Goal: Task Accomplishment & Management: Manage account settings

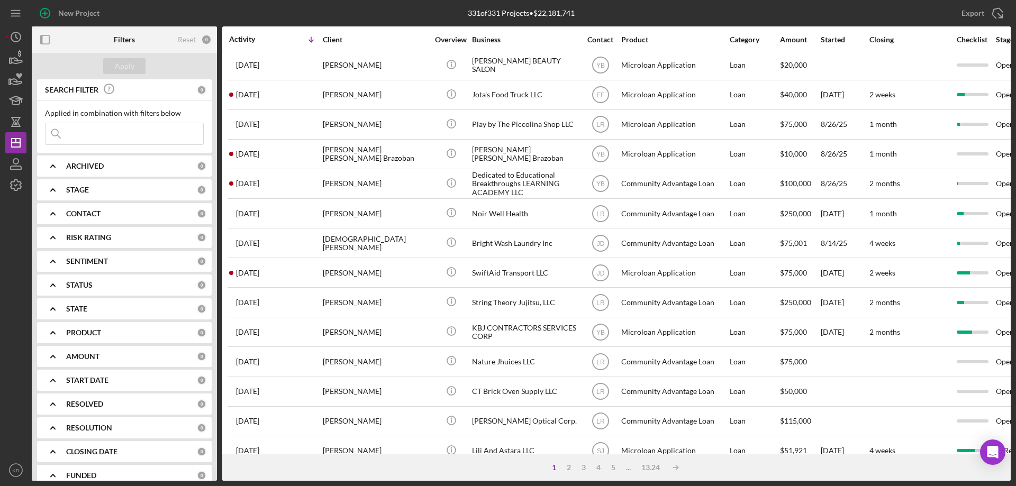
scroll to position [354, 0]
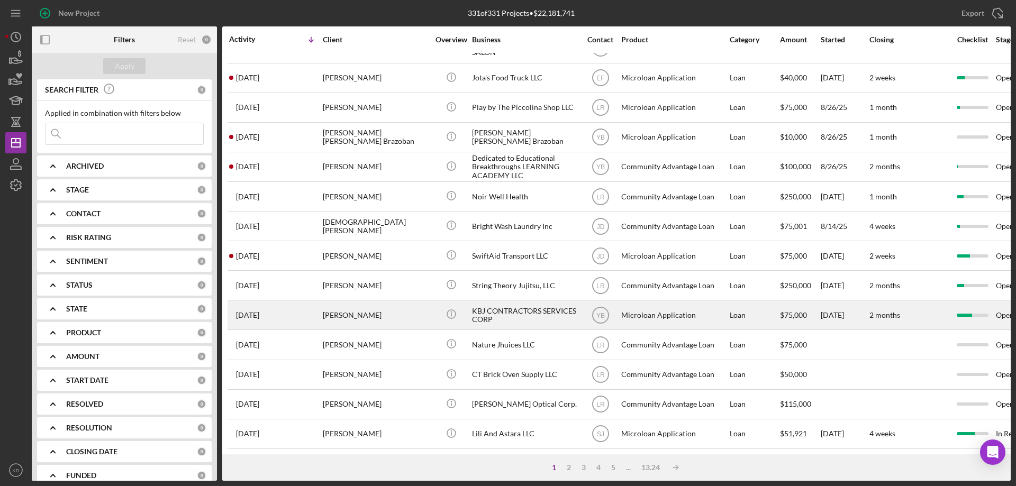
click at [505, 301] on div "KBJ CONTRACTORS SERVICES CORP" at bounding box center [525, 315] width 106 height 28
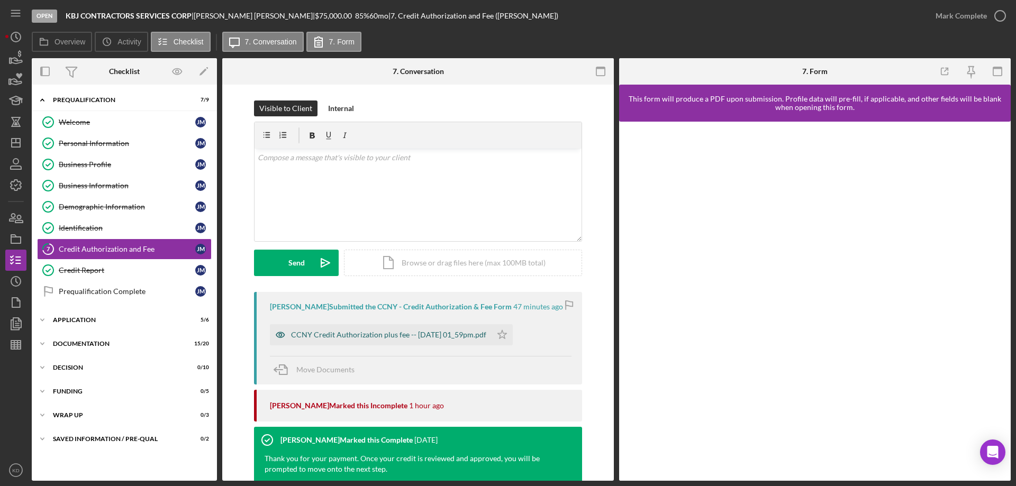
click at [434, 339] on div "CCNY Credit Authorization plus fee -- [DATE] 01_59pm.pdf" at bounding box center [388, 335] width 195 height 8
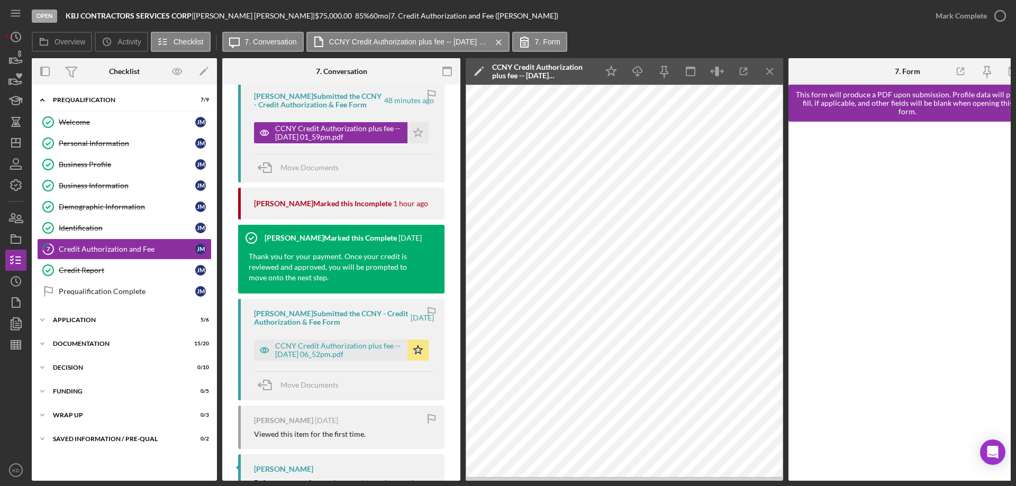
scroll to position [211, 0]
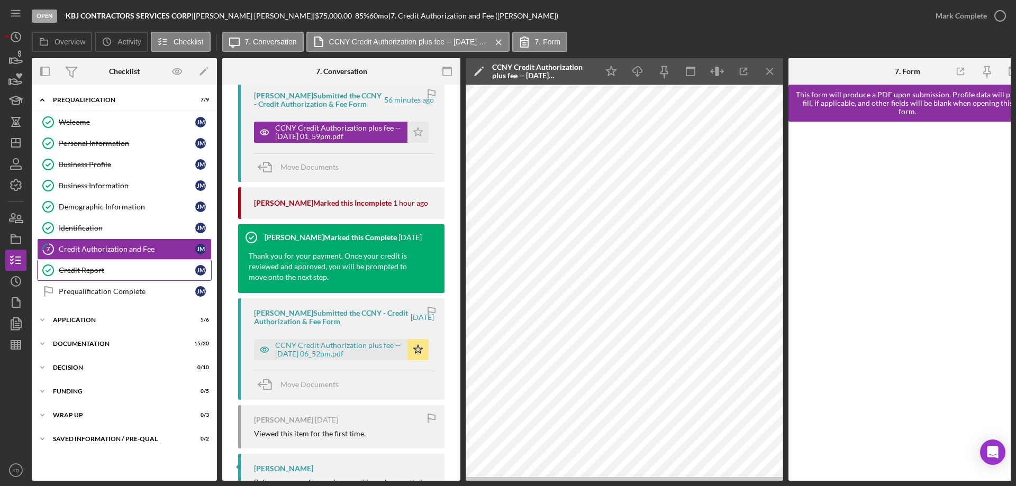
click at [87, 270] on div "Credit Report" at bounding box center [127, 270] width 137 height 8
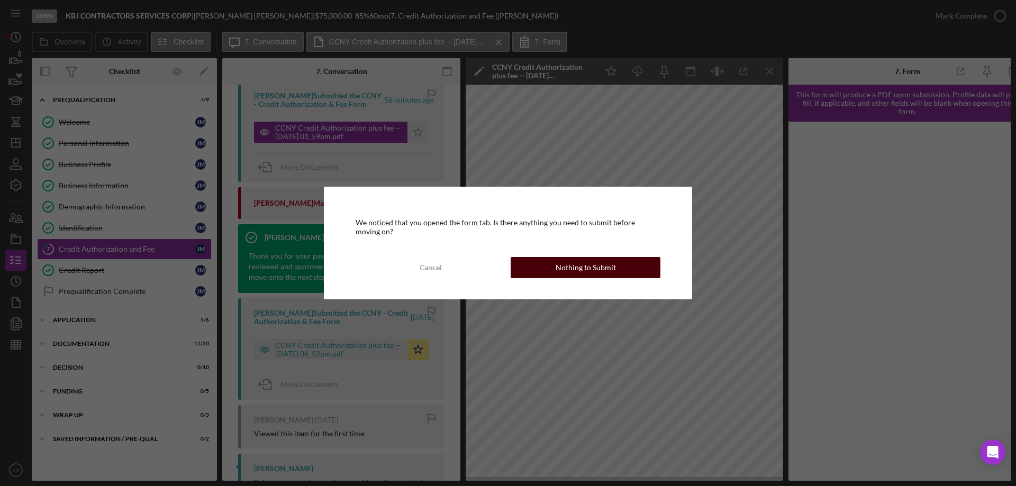
click at [557, 267] on div "Nothing to Submit" at bounding box center [586, 267] width 60 height 21
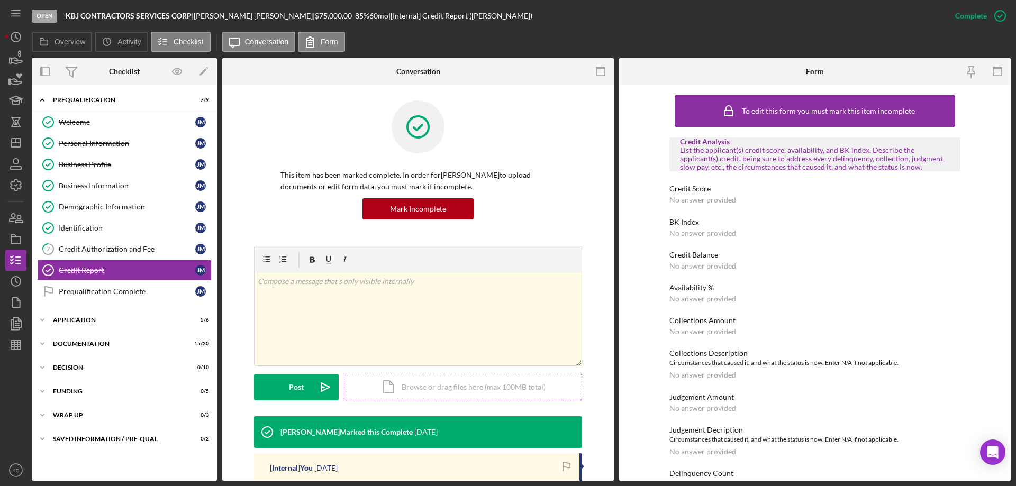
click at [419, 383] on div "Icon/Document Browse or drag files here (max 100MB total) Tap to choose files o…" at bounding box center [463, 387] width 238 height 26
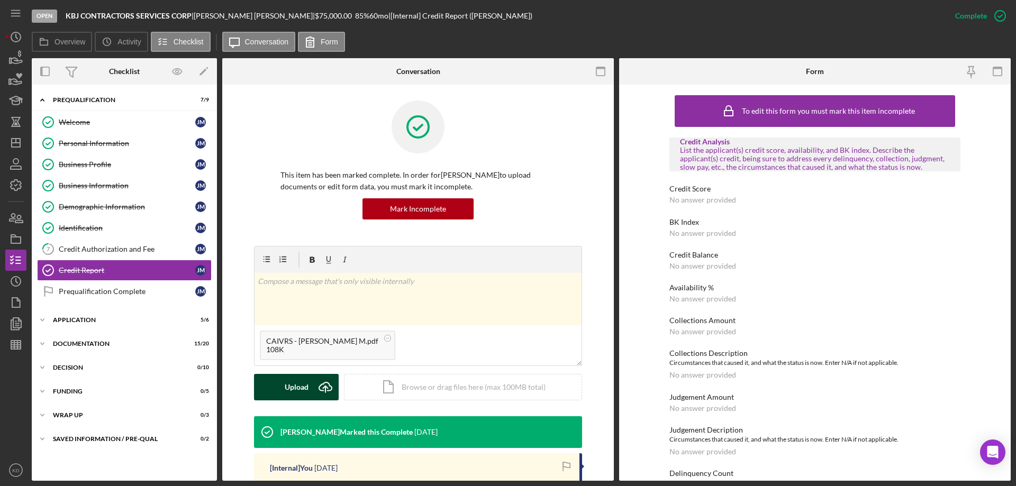
click at [303, 391] on div "Upload" at bounding box center [297, 387] width 24 height 26
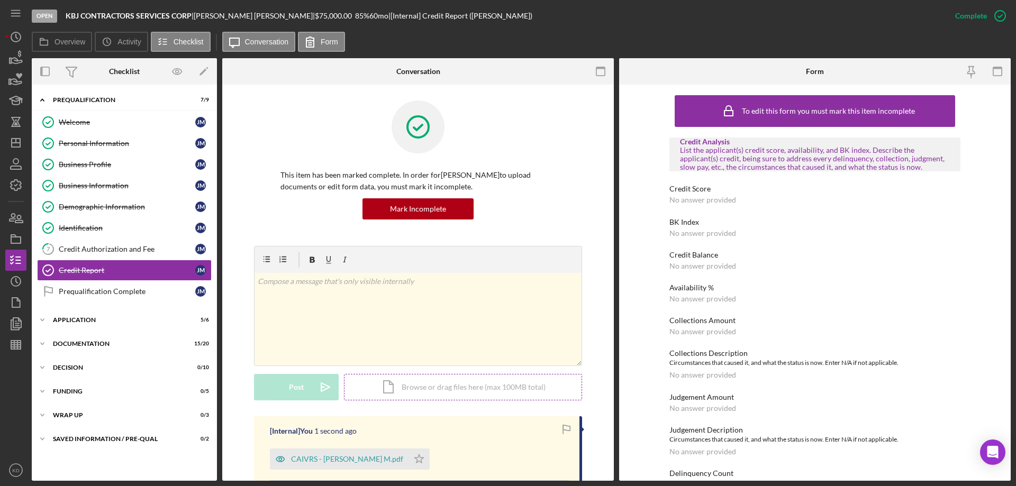
click at [453, 383] on div "Icon/Document Browse or drag files here (max 100MB total) Tap to choose files o…" at bounding box center [463, 387] width 238 height 26
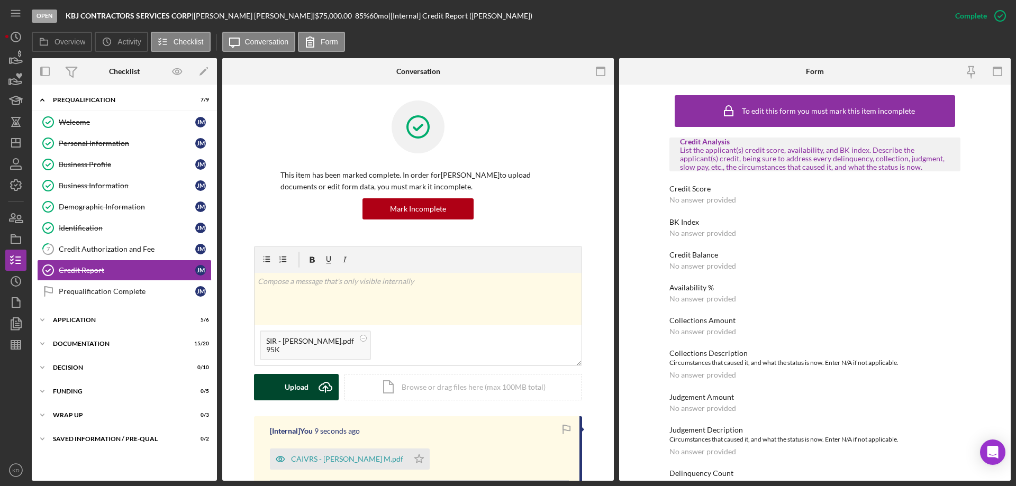
click at [306, 377] on button "Upload Icon/Upload" at bounding box center [296, 387] width 85 height 26
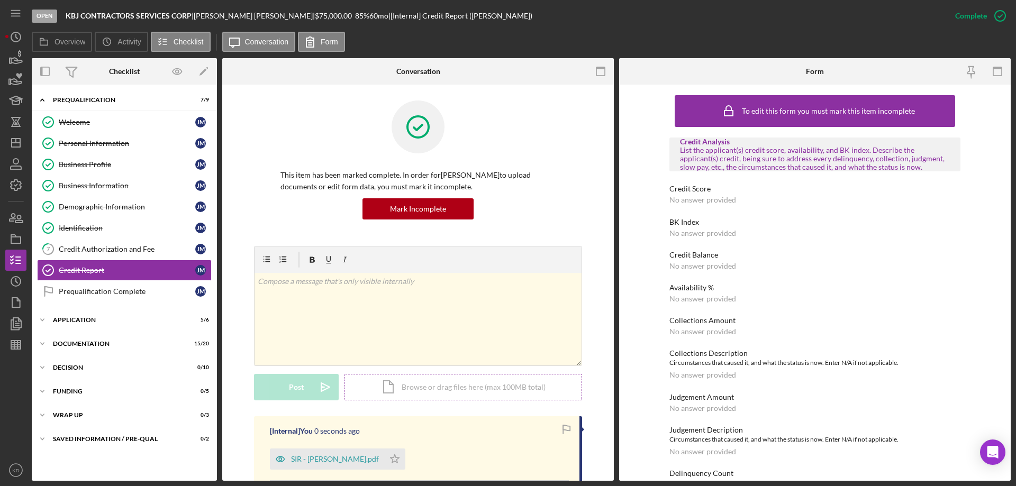
click at [399, 388] on div "Icon/Document Browse or drag files here (max 100MB total) Tap to choose files o…" at bounding box center [463, 387] width 238 height 26
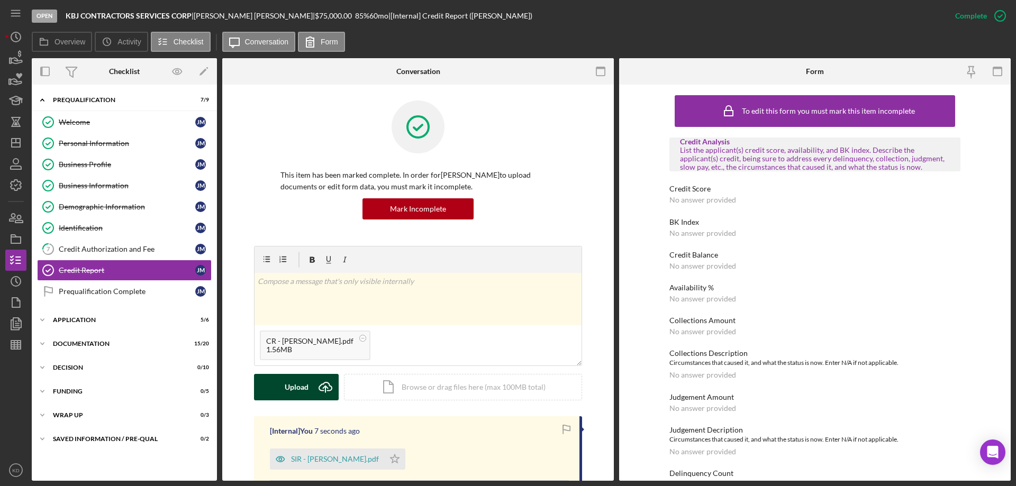
click at [296, 389] on div "Upload" at bounding box center [297, 387] width 24 height 26
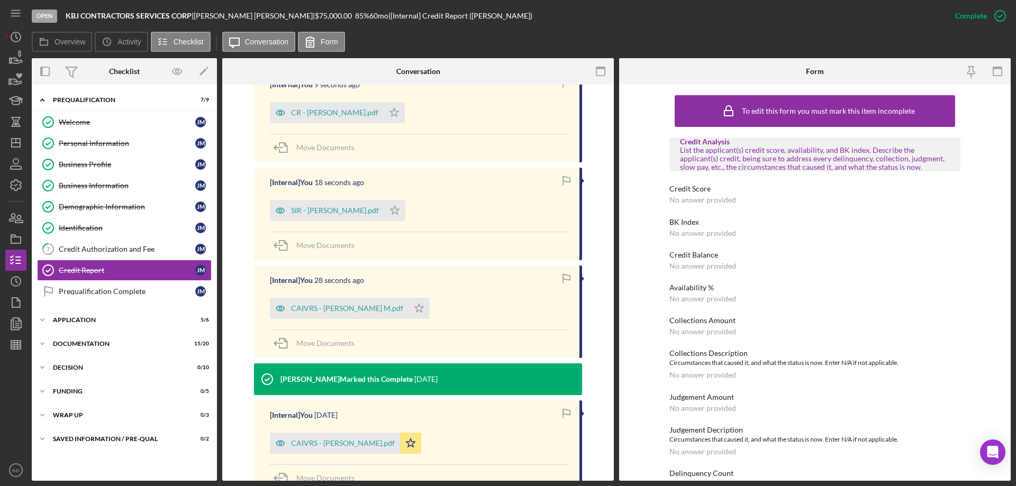
scroll to position [636, 0]
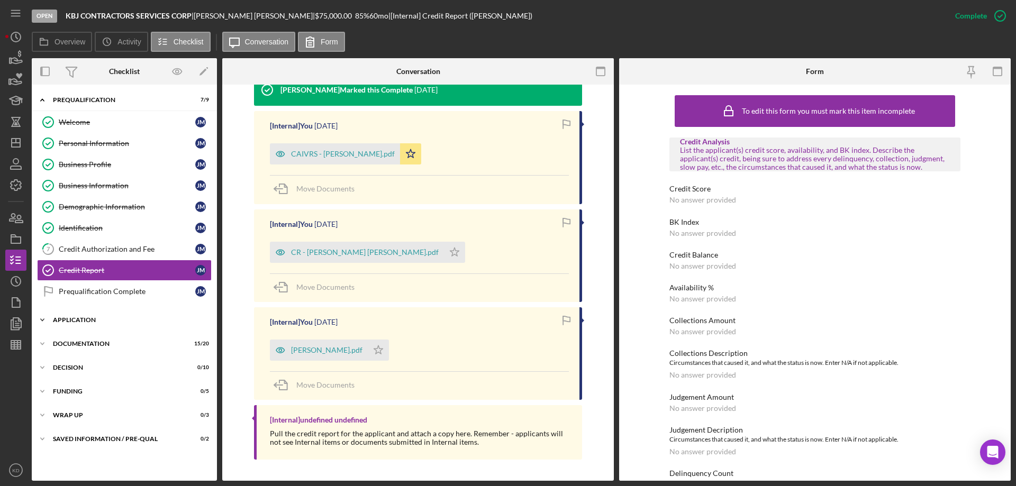
click at [40, 316] on icon "Icon/Expander" at bounding box center [42, 320] width 21 height 21
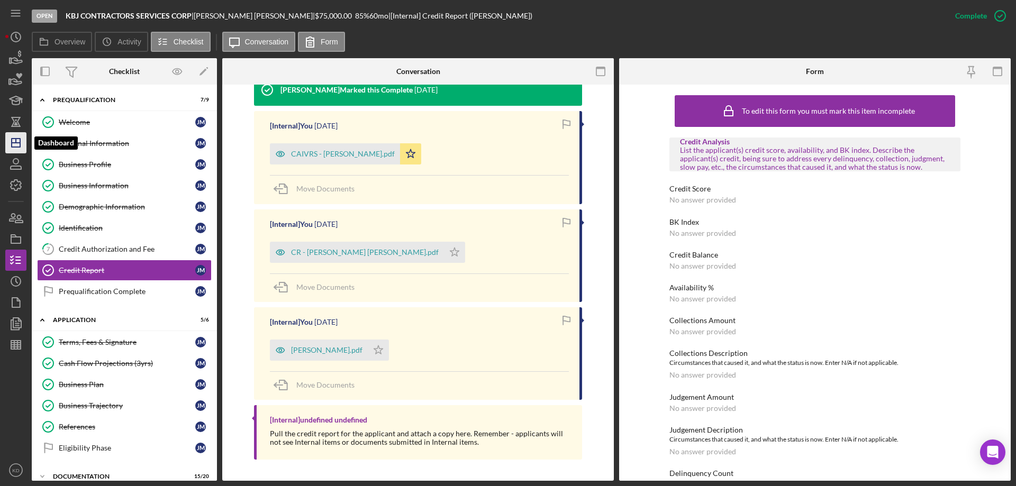
click at [13, 138] on icon "Icon/Dashboard" at bounding box center [16, 143] width 26 height 26
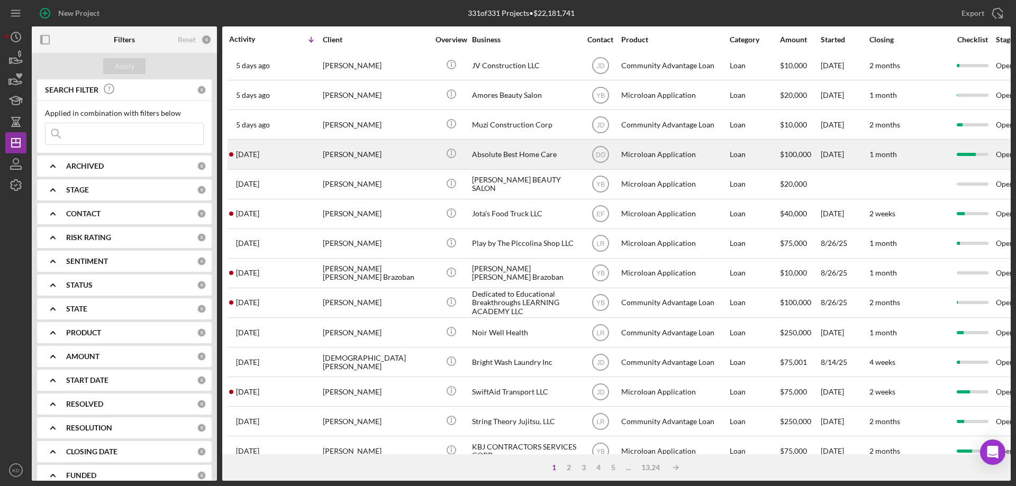
scroll to position [211, 0]
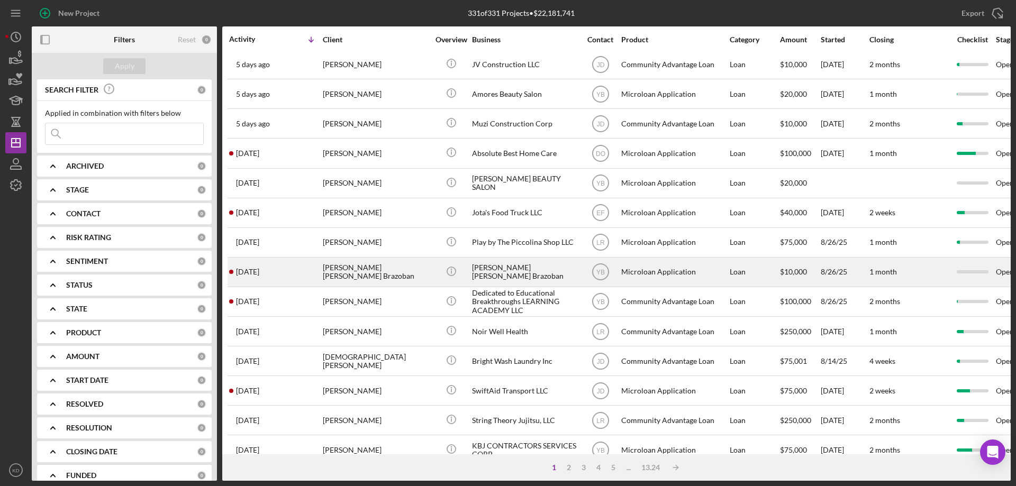
click at [488, 272] on div "[PERSON_NAME] [PERSON_NAME] Brazoban" at bounding box center [525, 272] width 106 height 28
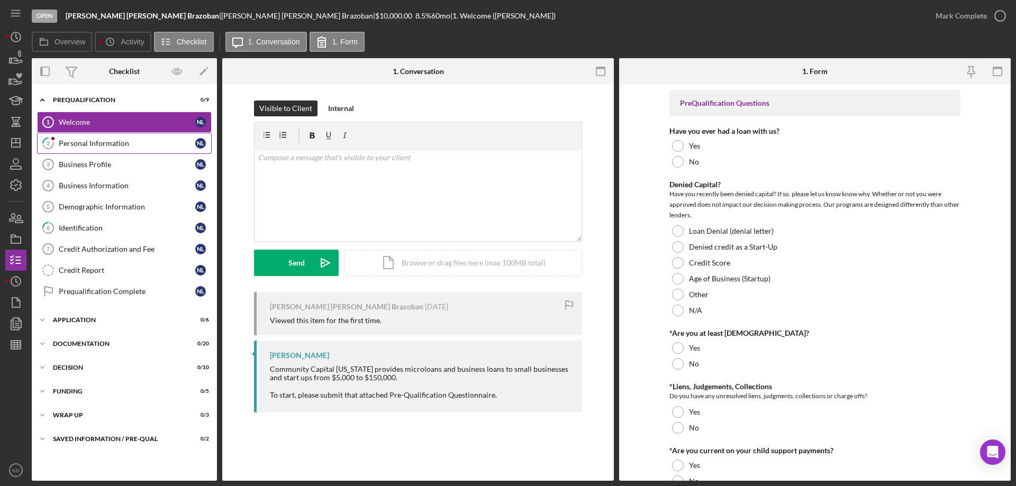
click at [77, 143] on div "Personal Information" at bounding box center [127, 143] width 137 height 8
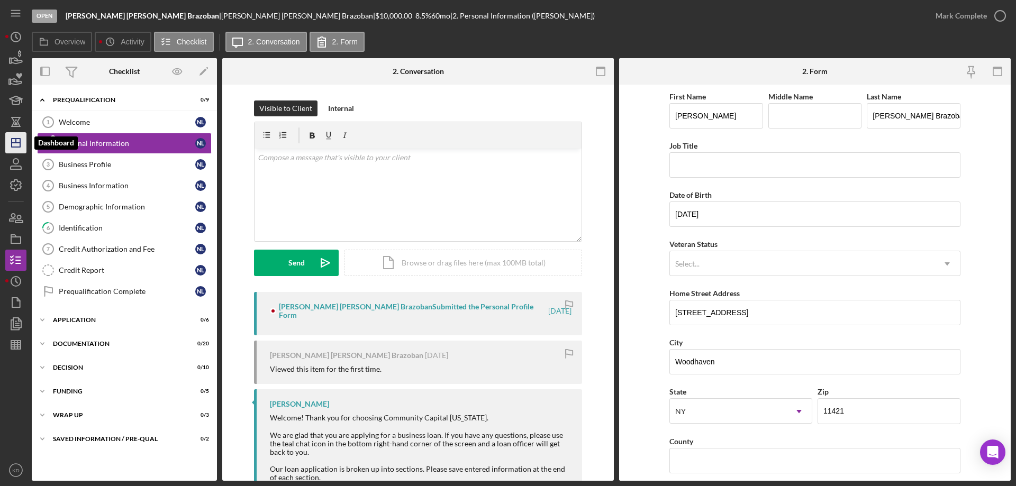
click at [7, 134] on icon "Icon/Dashboard" at bounding box center [16, 143] width 26 height 26
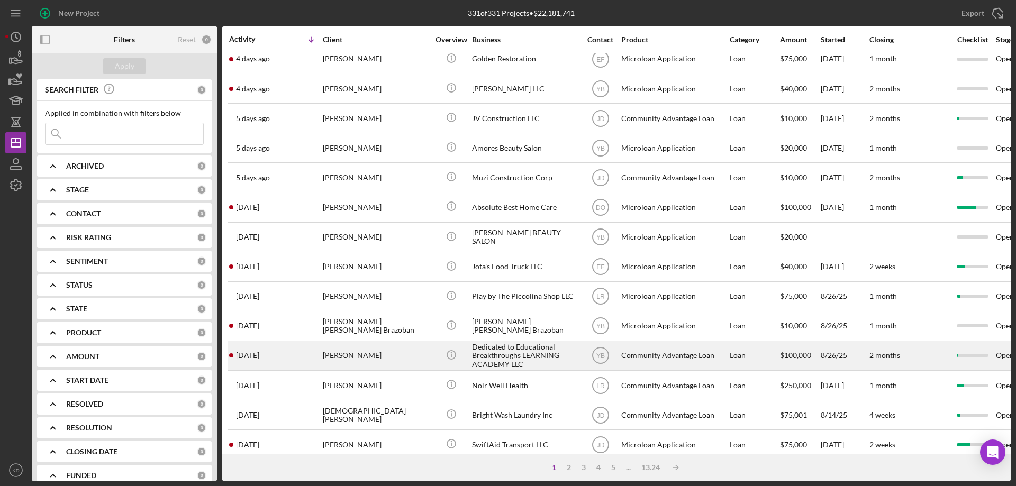
scroll to position [158, 0]
click at [359, 354] on div "[PERSON_NAME]" at bounding box center [376, 355] width 106 height 28
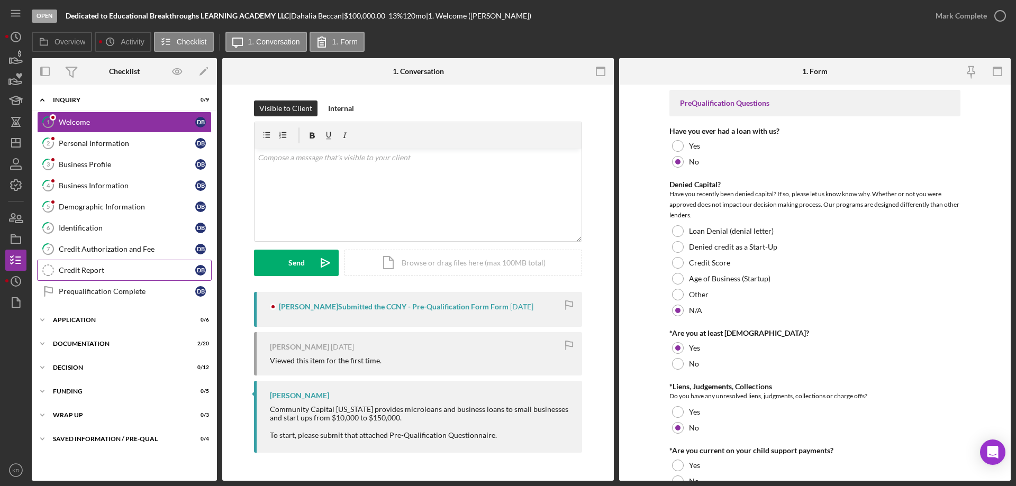
click at [102, 271] on div "Credit Report" at bounding box center [127, 270] width 137 height 8
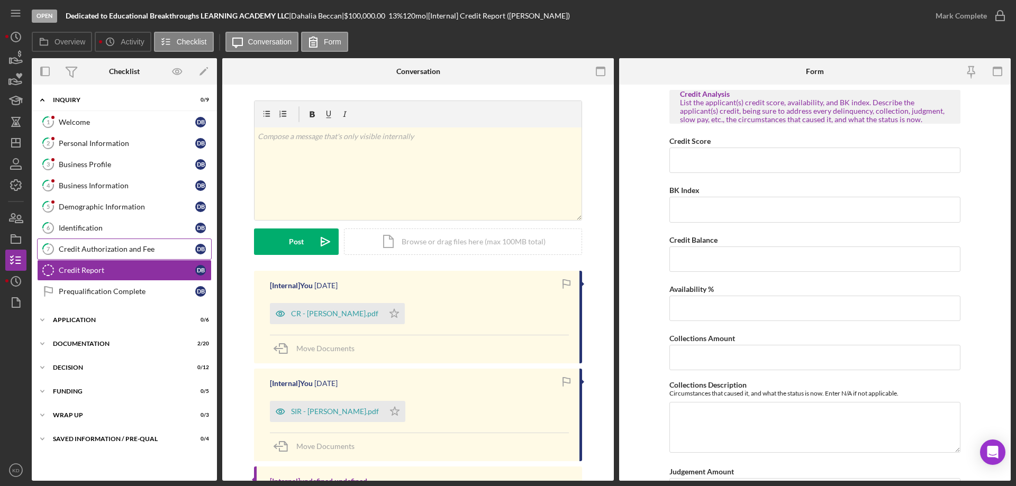
click at [97, 250] on div "Credit Authorization and Fee" at bounding box center [127, 249] width 137 height 8
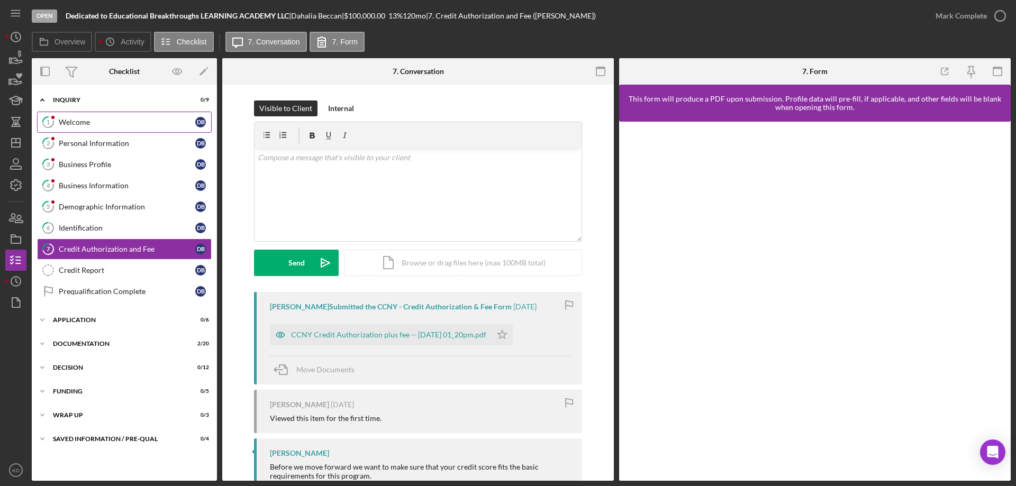
click at [66, 120] on div "Welcome" at bounding box center [127, 122] width 137 height 8
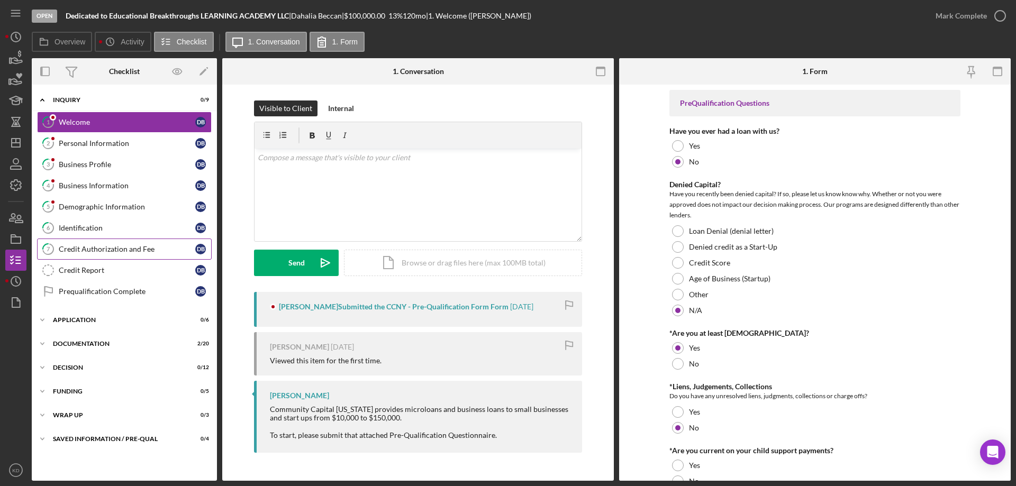
click at [138, 247] on div "Credit Authorization and Fee" at bounding box center [127, 249] width 137 height 8
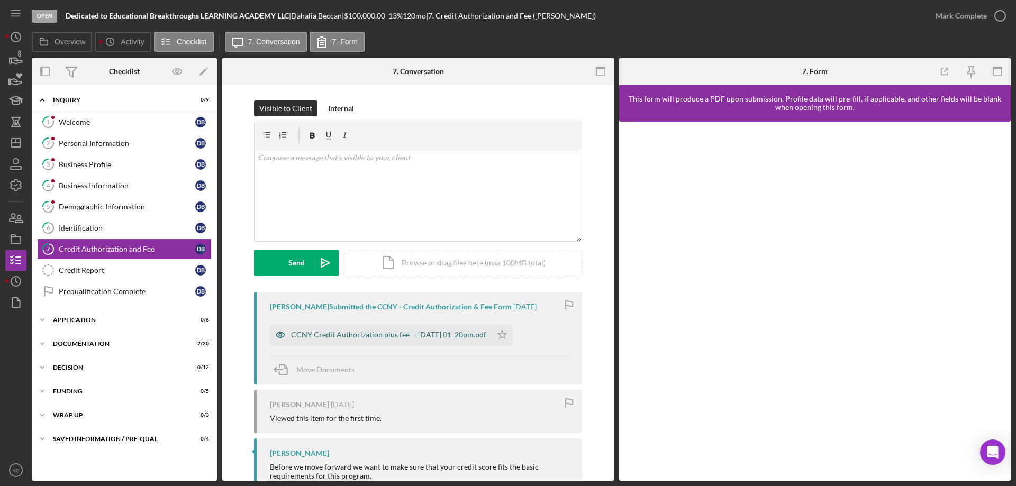
click at [363, 338] on div "CCNY Credit Authorization plus fee -- [DATE] 01_20pm.pdf" at bounding box center [388, 335] width 195 height 8
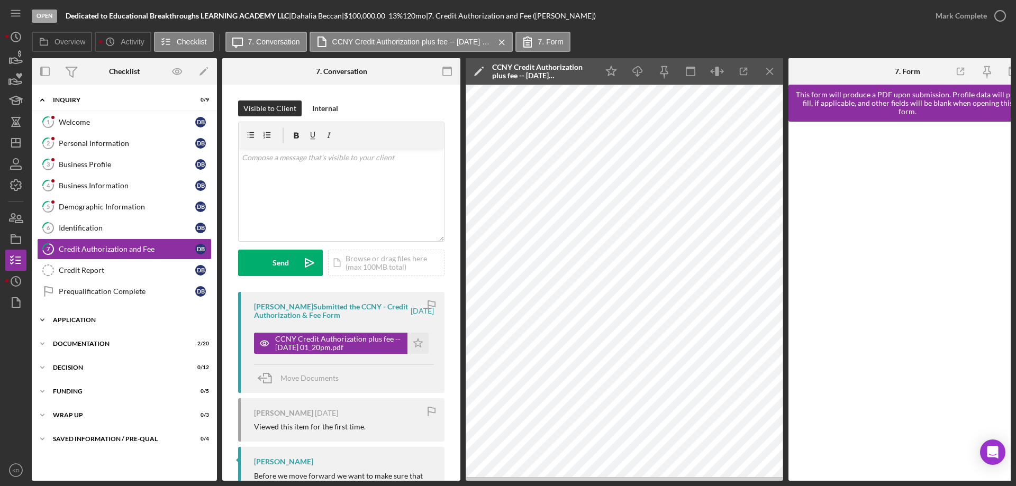
click at [40, 316] on icon "Icon/Expander" at bounding box center [42, 320] width 21 height 21
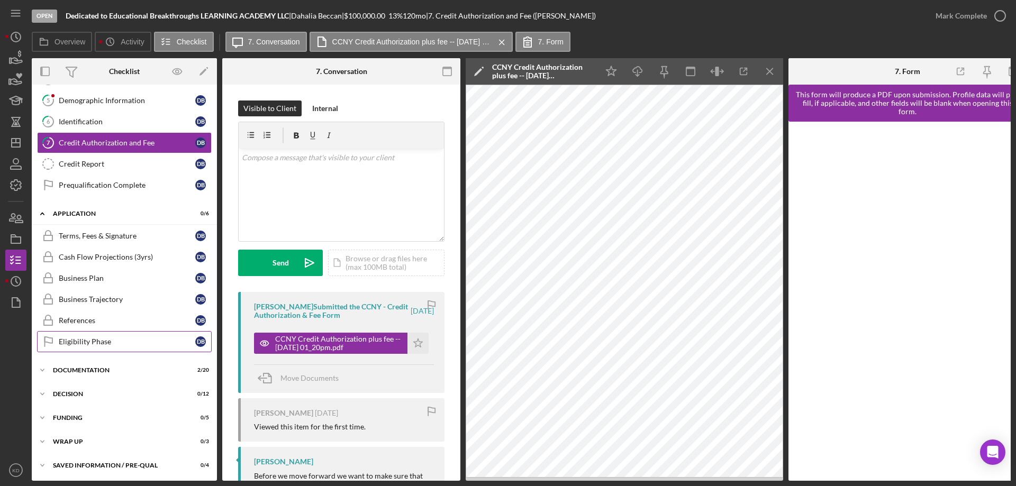
scroll to position [111, 0]
click at [43, 368] on icon "Icon/Expander" at bounding box center [42, 369] width 21 height 21
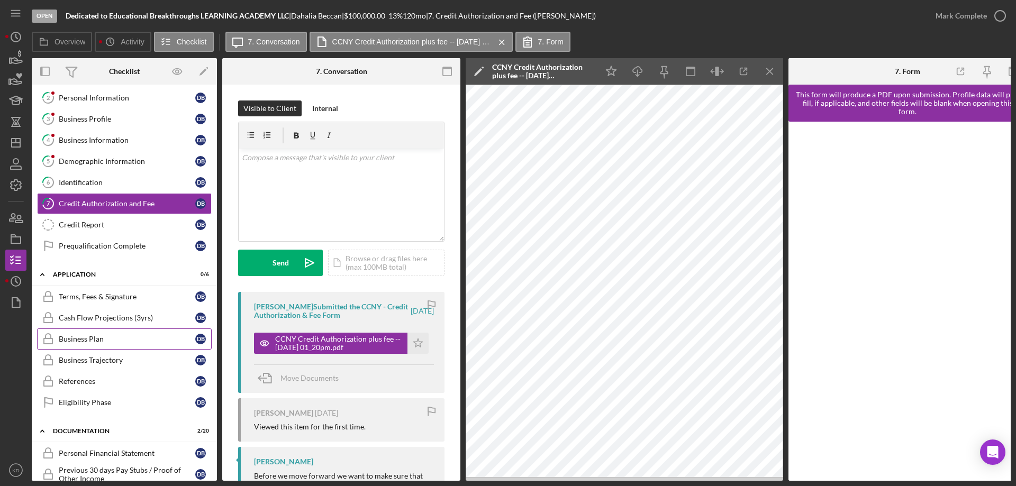
scroll to position [45, 0]
click at [14, 143] on line "button" at bounding box center [16, 143] width 8 height 0
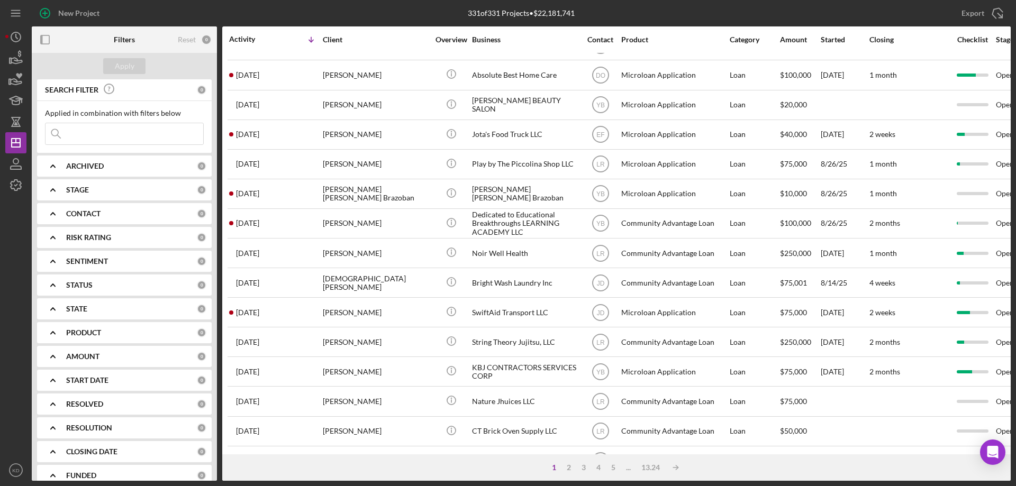
scroll to position [354, 0]
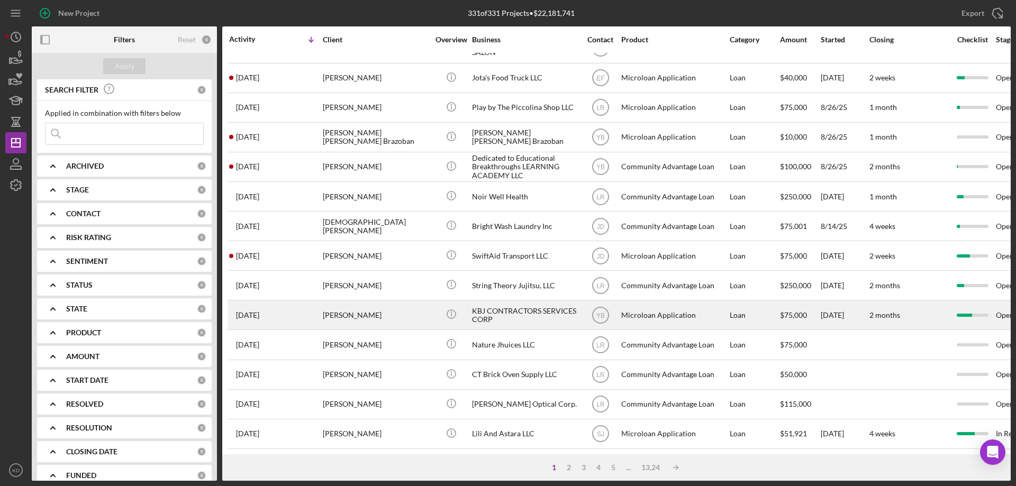
click at [512, 304] on div "KBJ CONTRACTORS SERVICES CORP" at bounding box center [525, 315] width 106 height 28
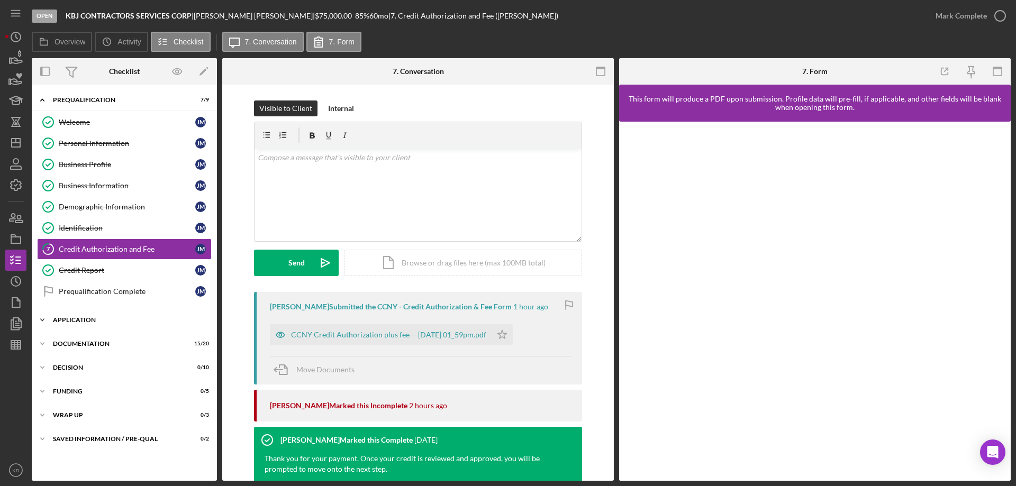
click at [43, 319] on icon "Icon/Expander" at bounding box center [42, 320] width 21 height 21
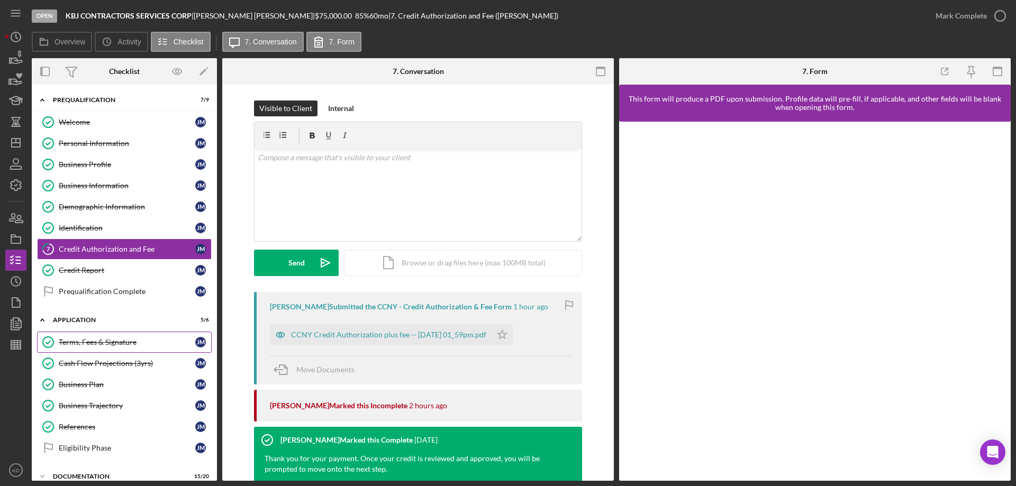
click at [89, 343] on div "Terms, Fees & Signature" at bounding box center [127, 342] width 137 height 8
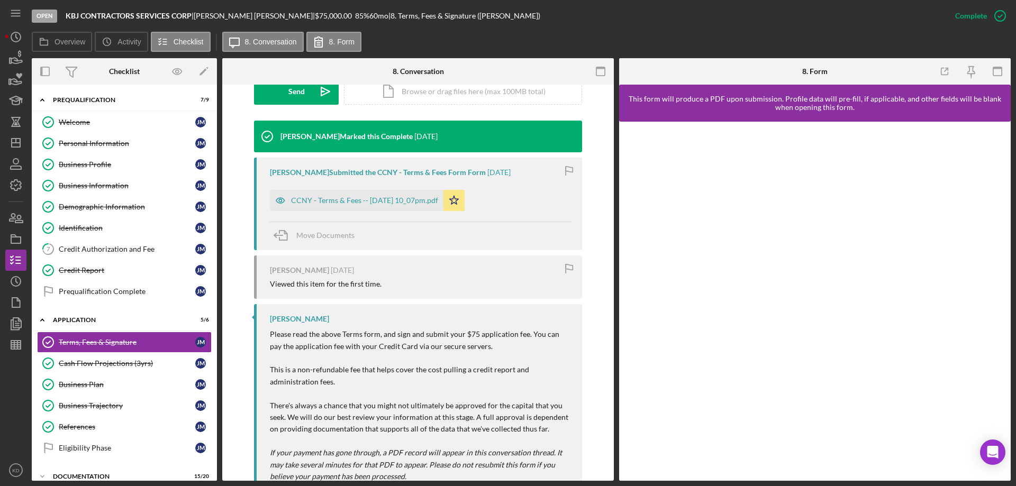
scroll to position [318, 0]
click at [12, 472] on icon "KD" at bounding box center [15, 470] width 21 height 26
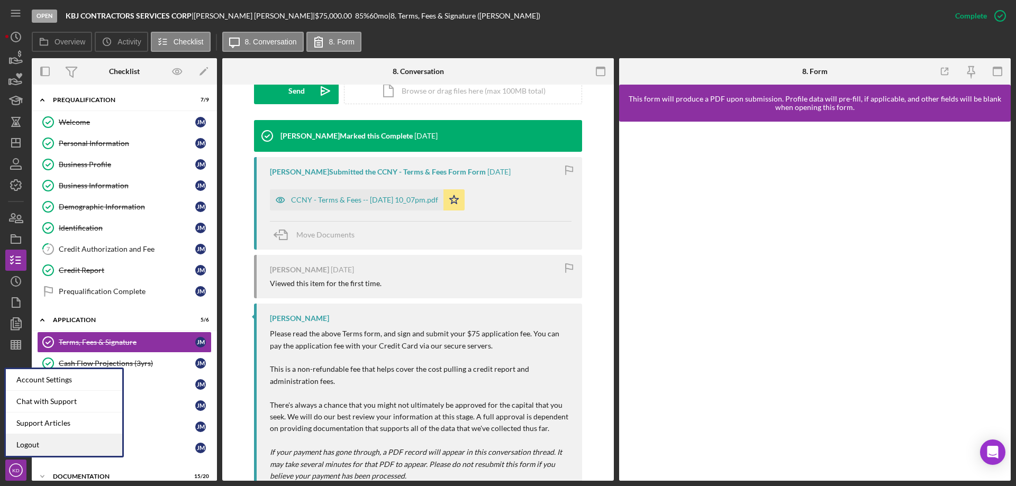
click at [17, 442] on link "Logout" at bounding box center [64, 446] width 116 height 22
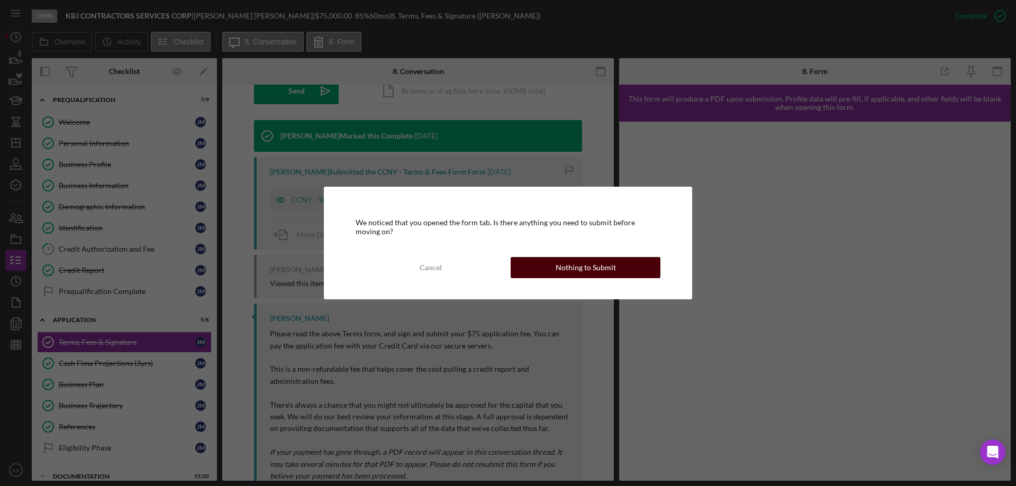
click at [626, 271] on button "Nothing to Submit" at bounding box center [586, 267] width 150 height 21
